Goal: Use online tool/utility: Utilize a website feature to perform a specific function

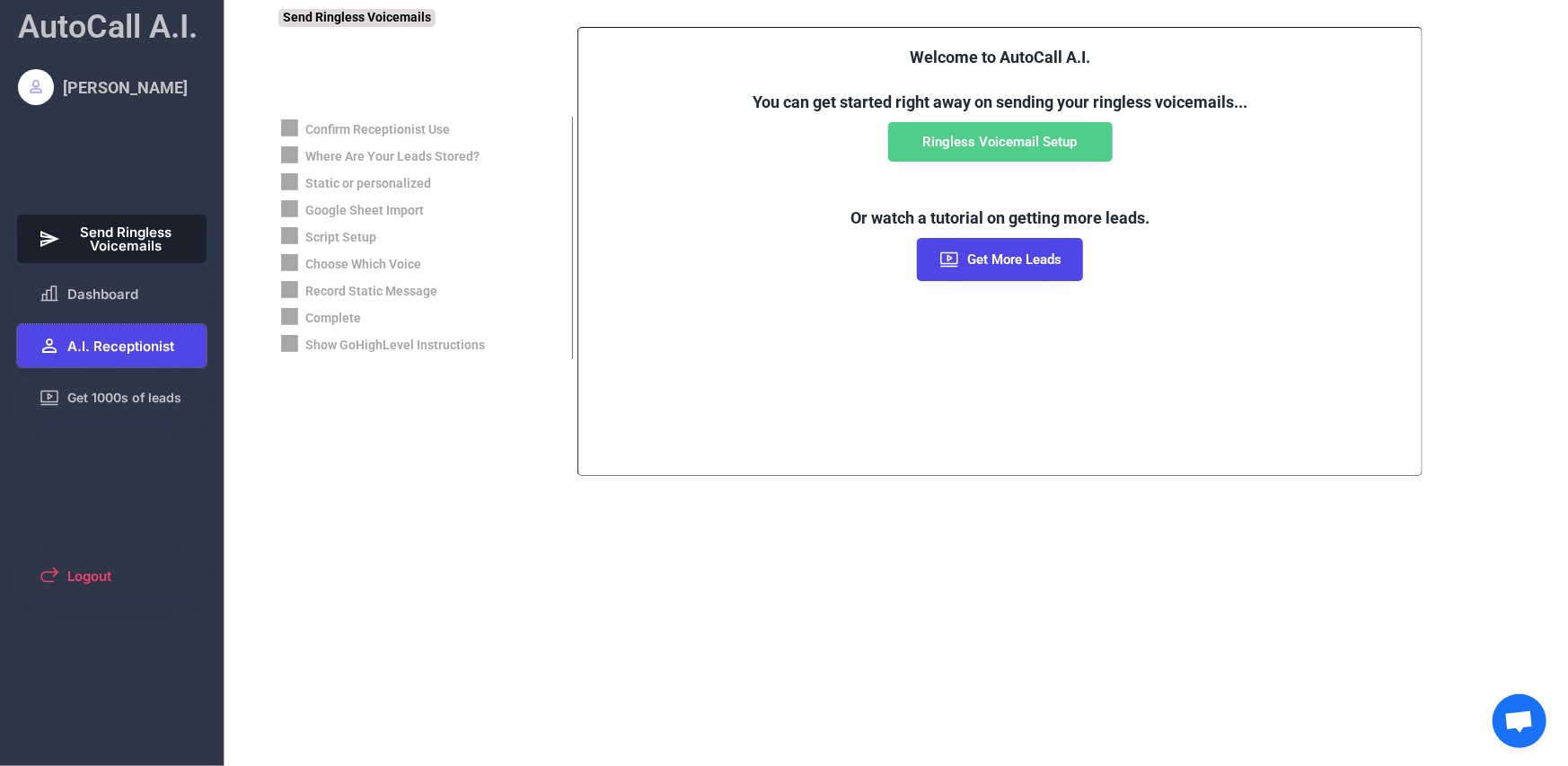
click at [137, 340] on span "A.I. Receptionist" at bounding box center [121, 346] width 106 height 13
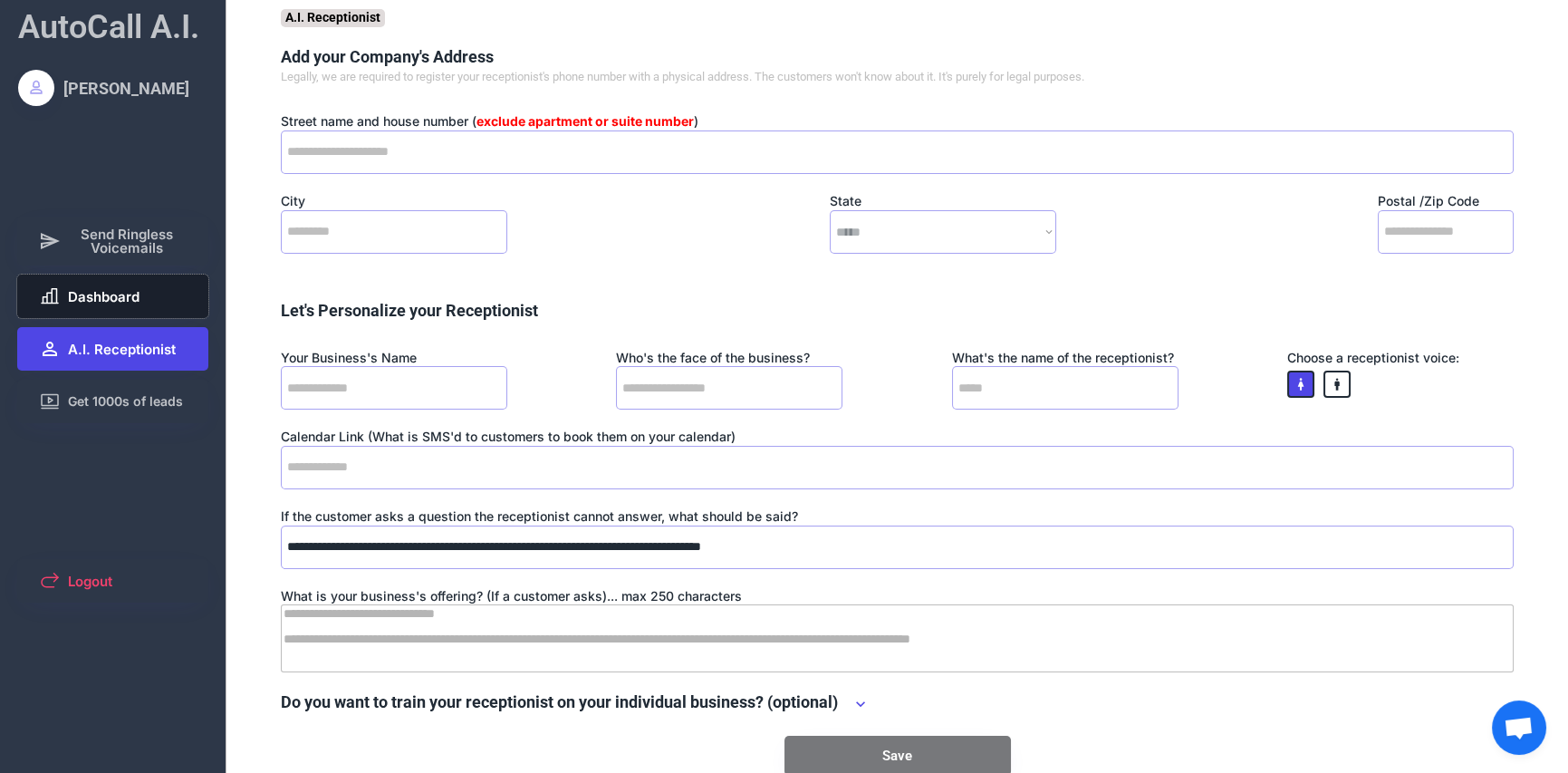
click at [109, 297] on span "Dashboard" at bounding box center [104, 296] width 72 height 13
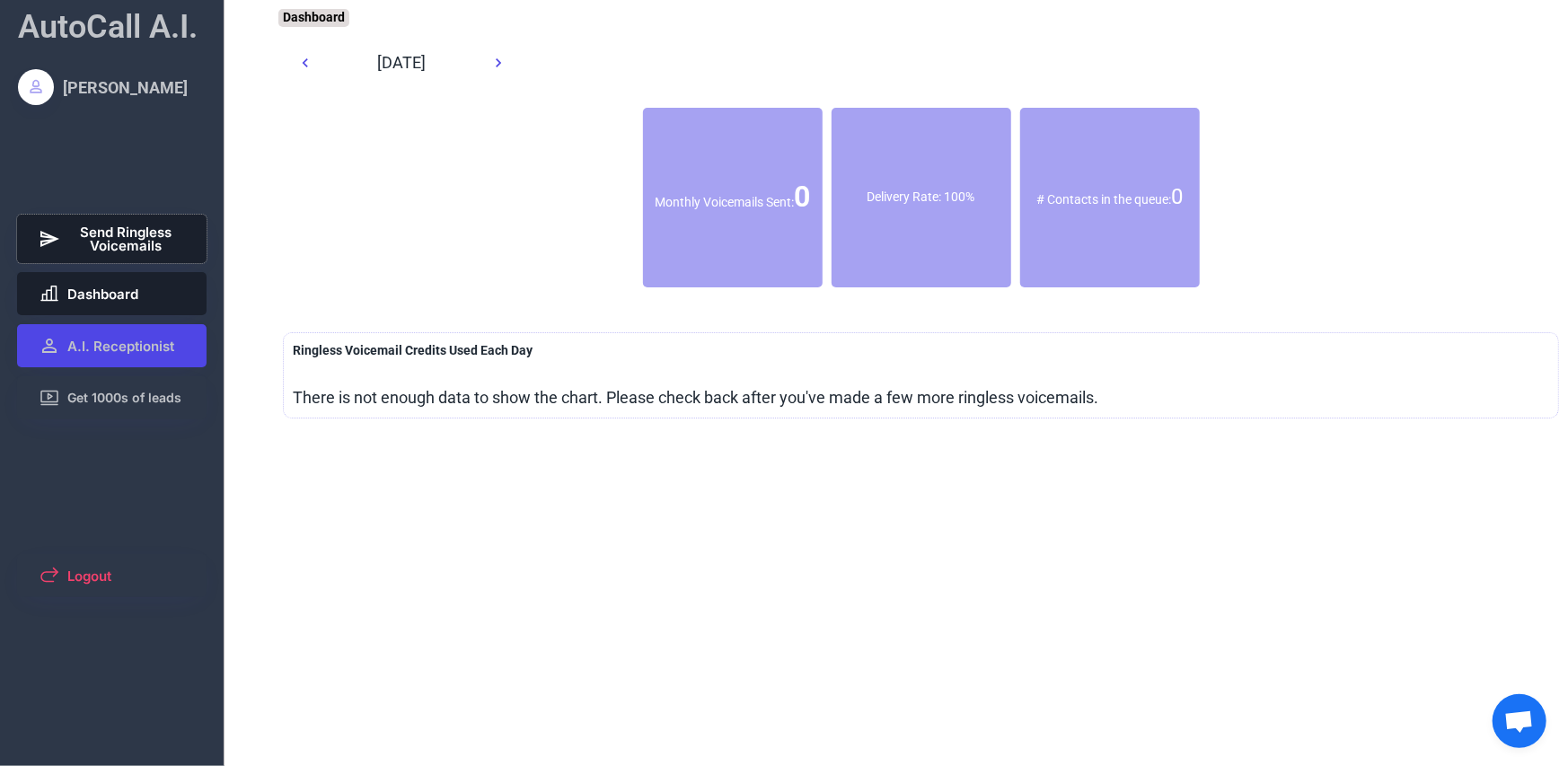
click at [128, 236] on span "Send Ringless Voicemails" at bounding box center [126, 239] width 119 height 27
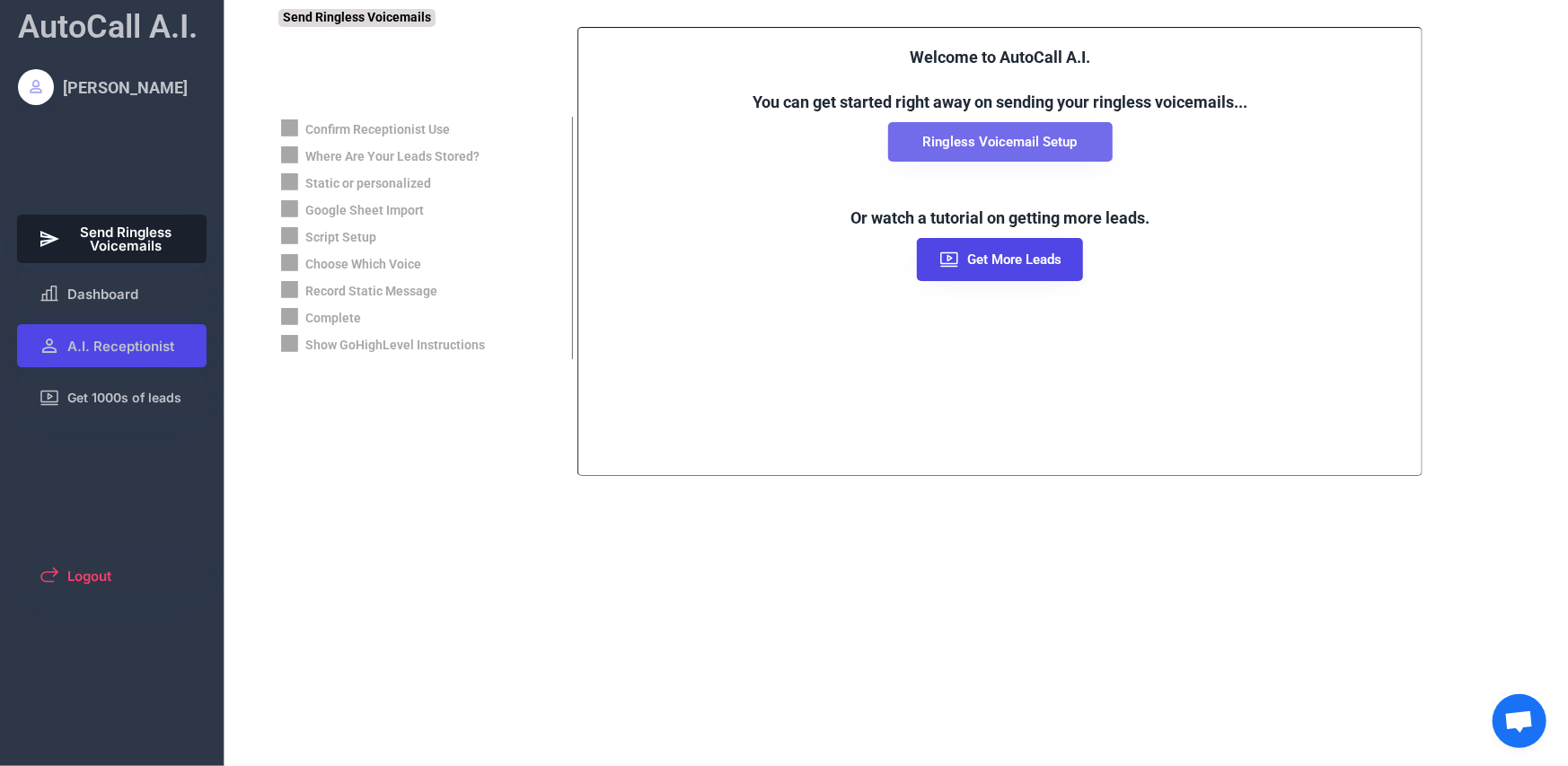
click at [968, 150] on button "Ringless Voicemail Setup" at bounding box center [1000, 142] width 224 height 40
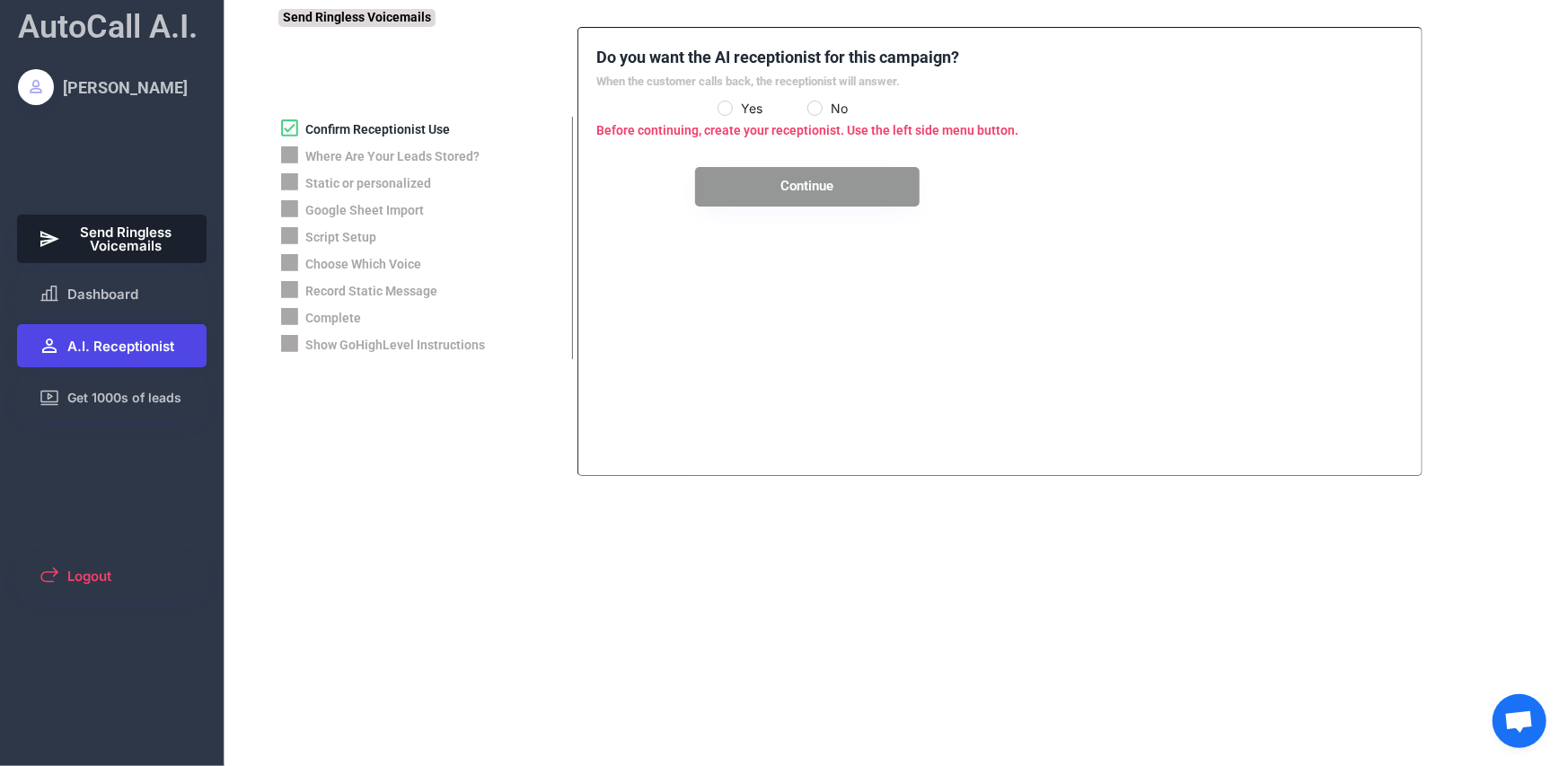
click at [106, 351] on span "A.I. Receptionist" at bounding box center [121, 346] width 106 height 13
